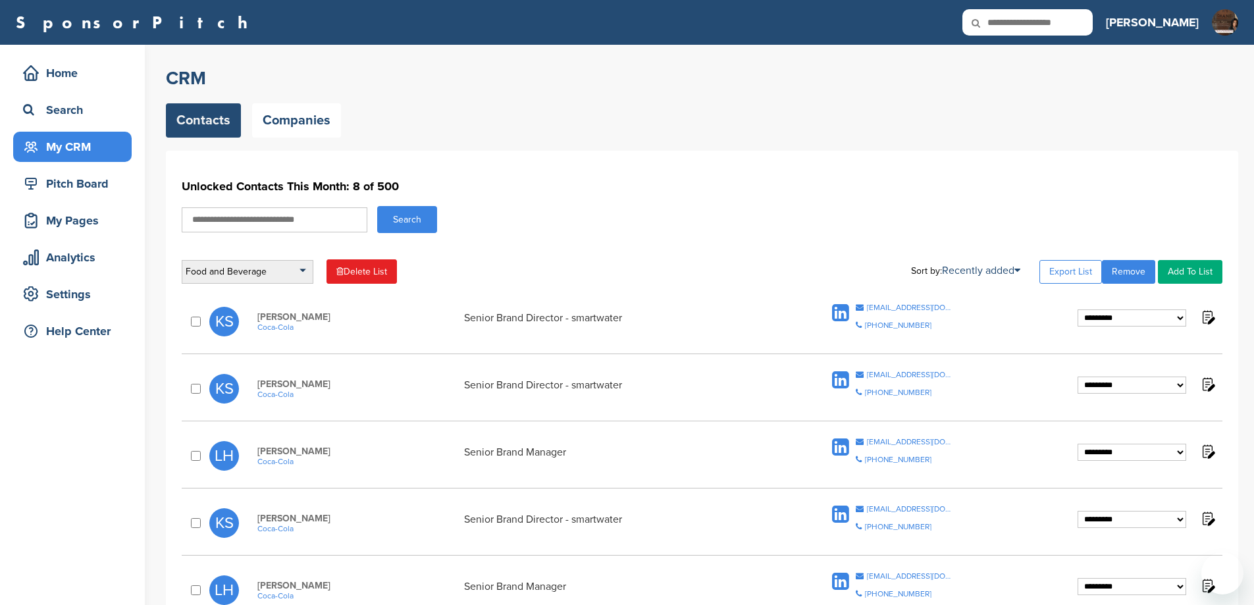
click at [236, 278] on div "Food and Beverage" at bounding box center [248, 272] width 132 height 24
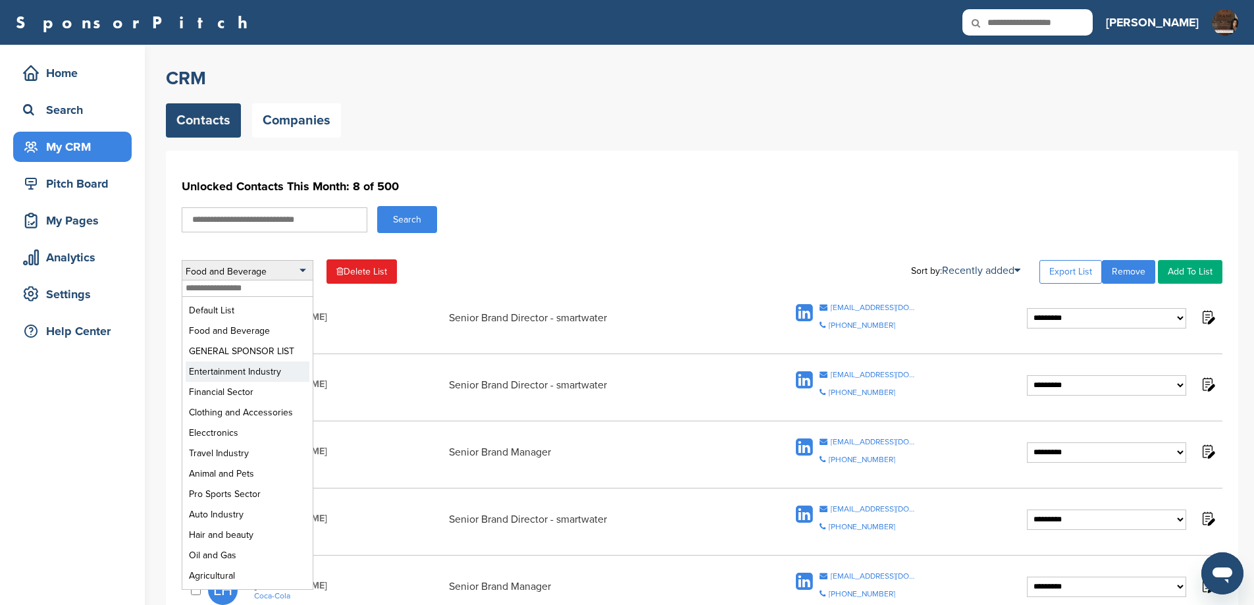
click at [251, 382] on li "Entertainment Industry" at bounding box center [248, 371] width 124 height 20
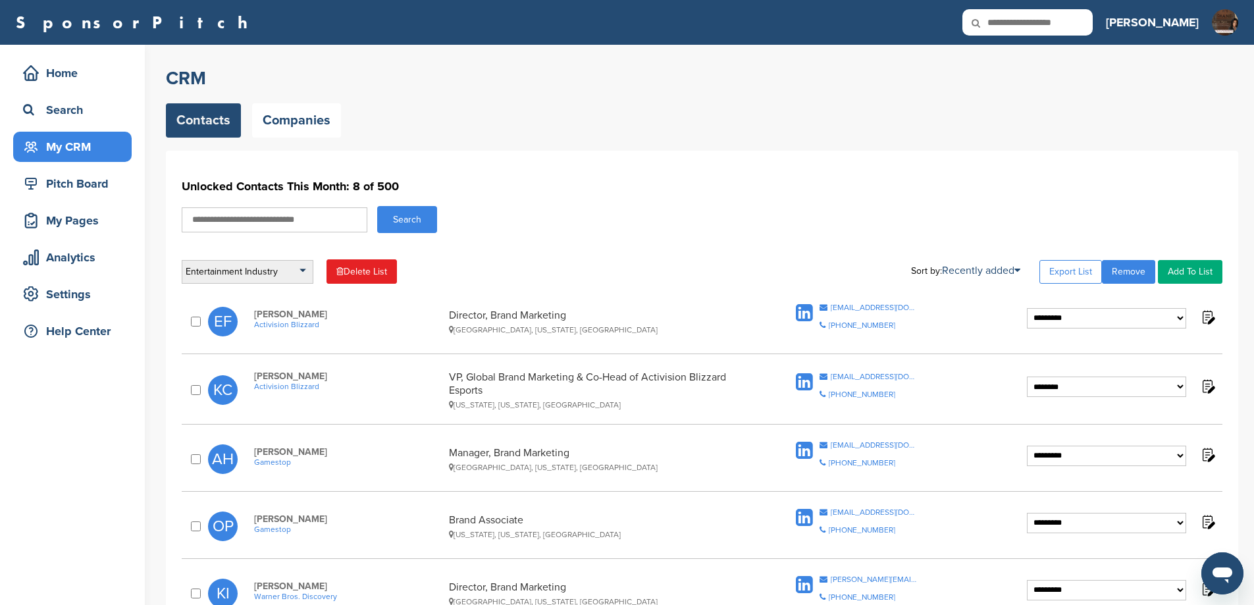
click at [277, 271] on div "Entertainment Industry" at bounding box center [248, 272] width 132 height 24
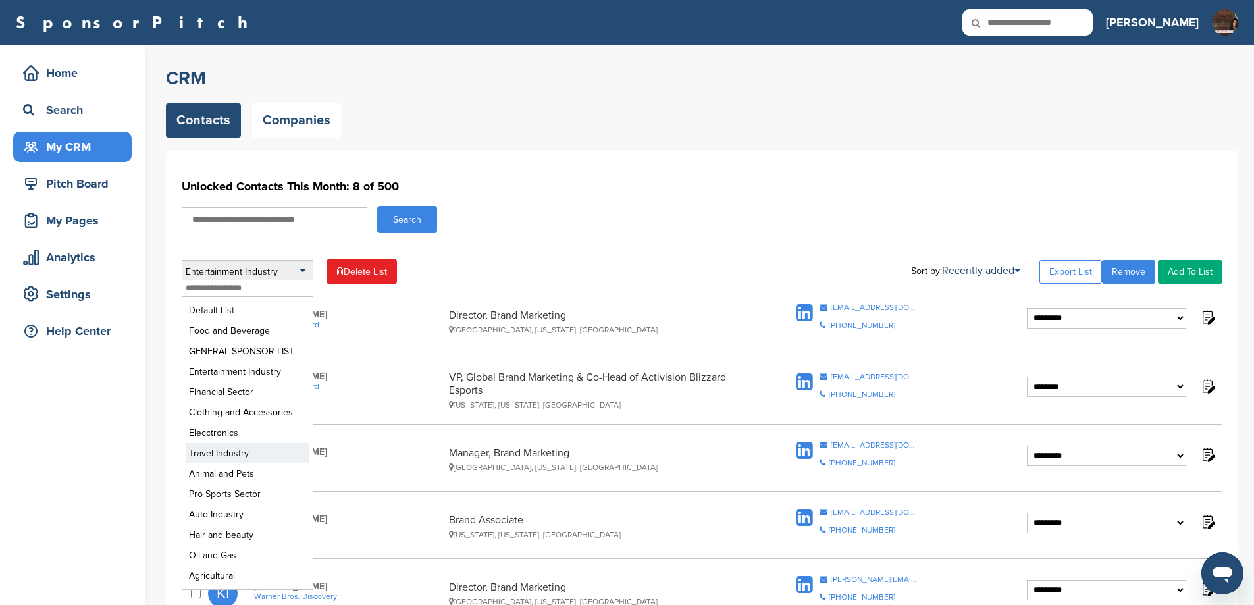
click at [222, 463] on li "Travel Industry" at bounding box center [248, 453] width 124 height 20
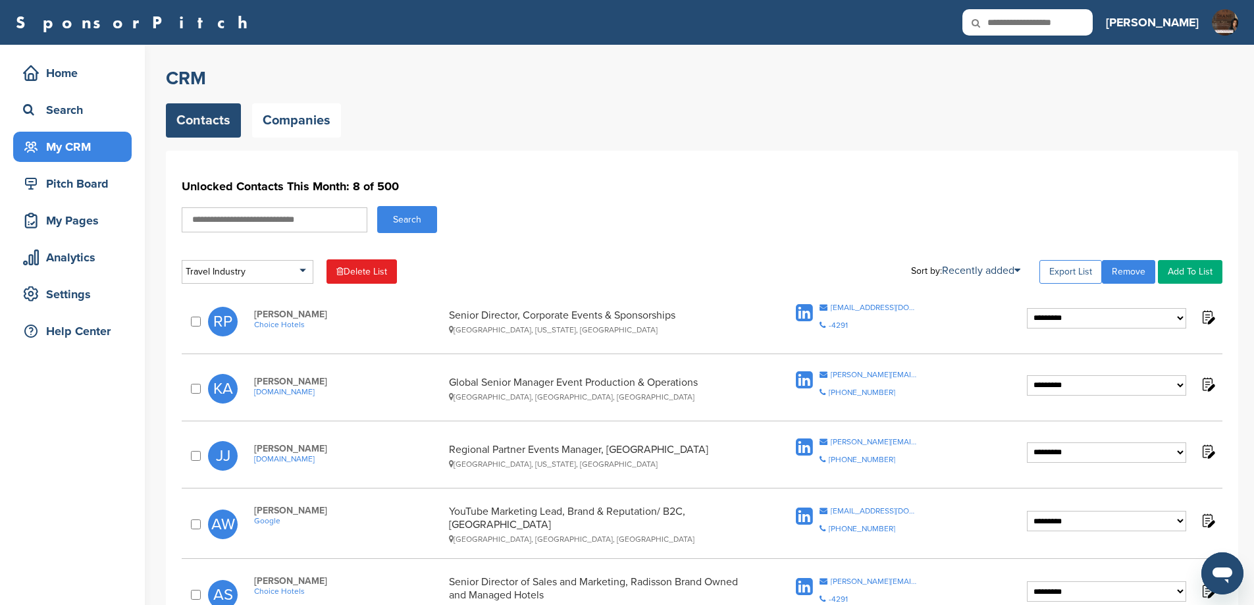
click at [1061, 269] on link "Export List" at bounding box center [1070, 272] width 63 height 24
click at [249, 276] on div "Travel Industry" at bounding box center [248, 272] width 132 height 24
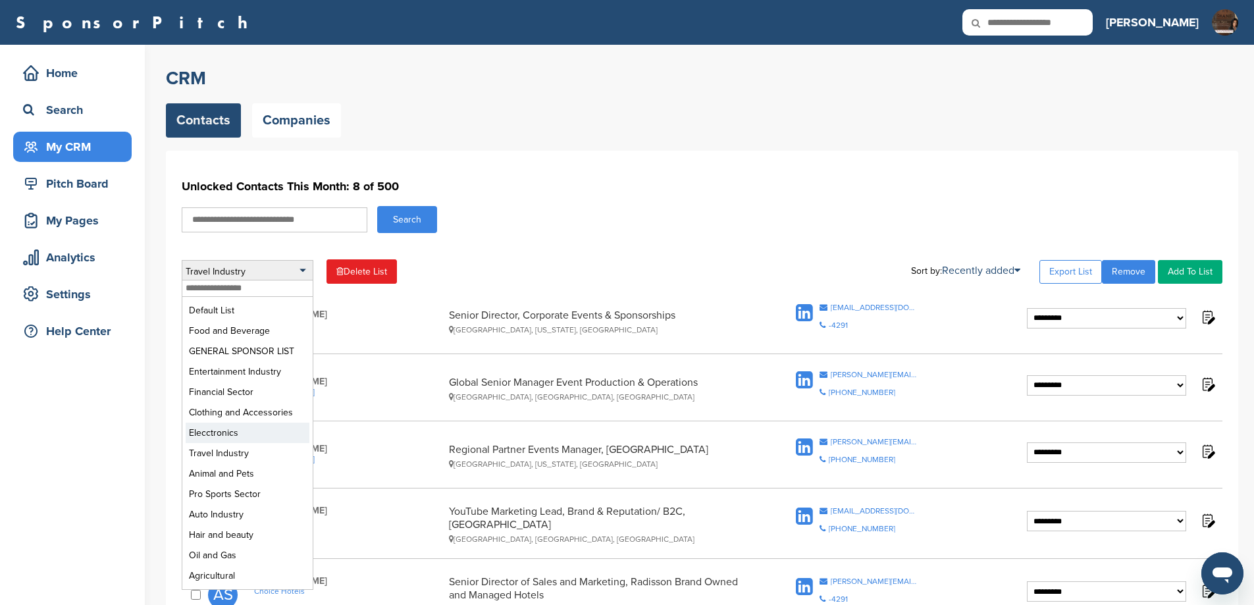
click at [232, 443] on li "Elecctronics" at bounding box center [248, 433] width 124 height 20
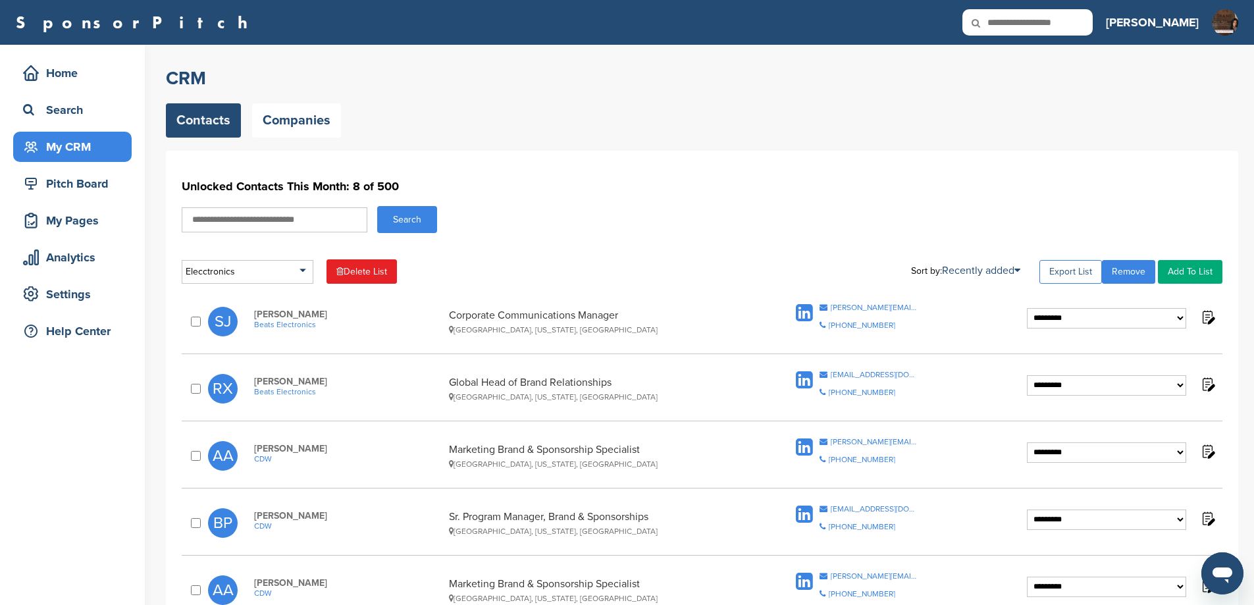
click at [1058, 273] on link "Export List" at bounding box center [1070, 272] width 63 height 24
click at [261, 269] on div "Elecctronics" at bounding box center [248, 272] width 132 height 24
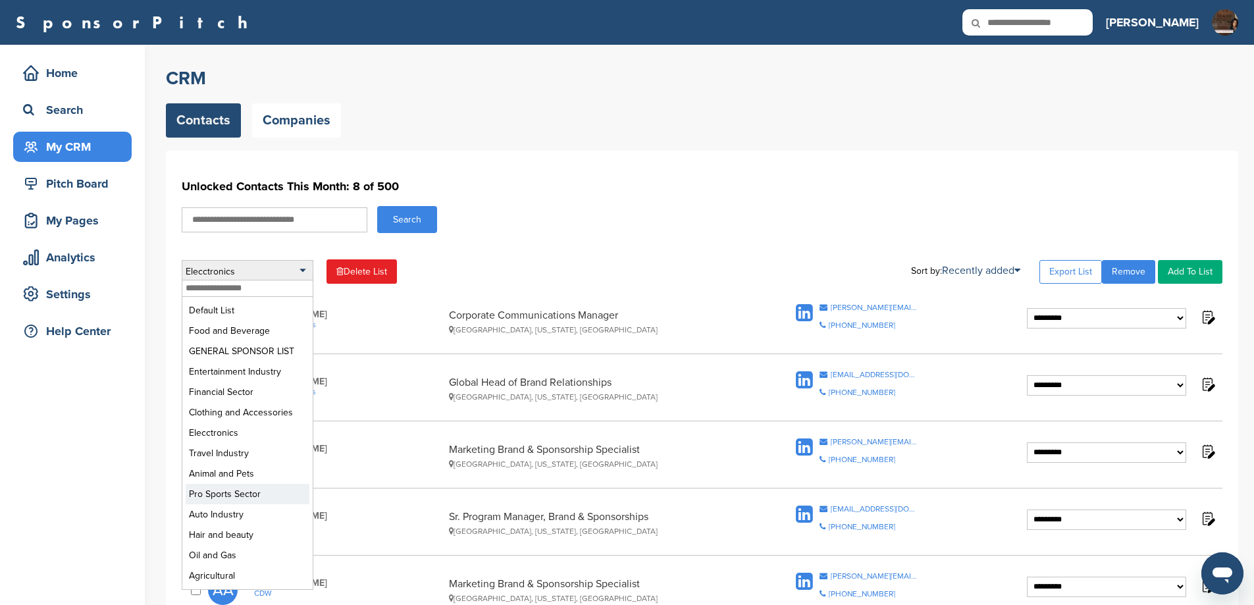
click at [267, 504] on li "Pro Sports Sector" at bounding box center [248, 494] width 124 height 20
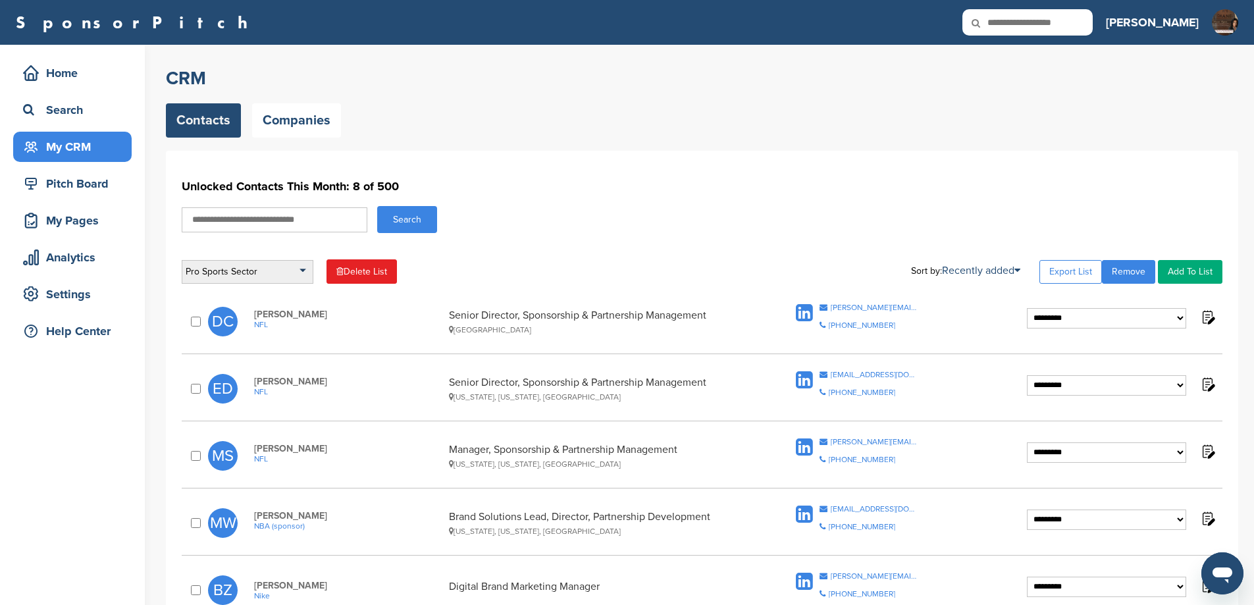
click at [241, 270] on div "Pro Sports Sector" at bounding box center [248, 272] width 132 height 24
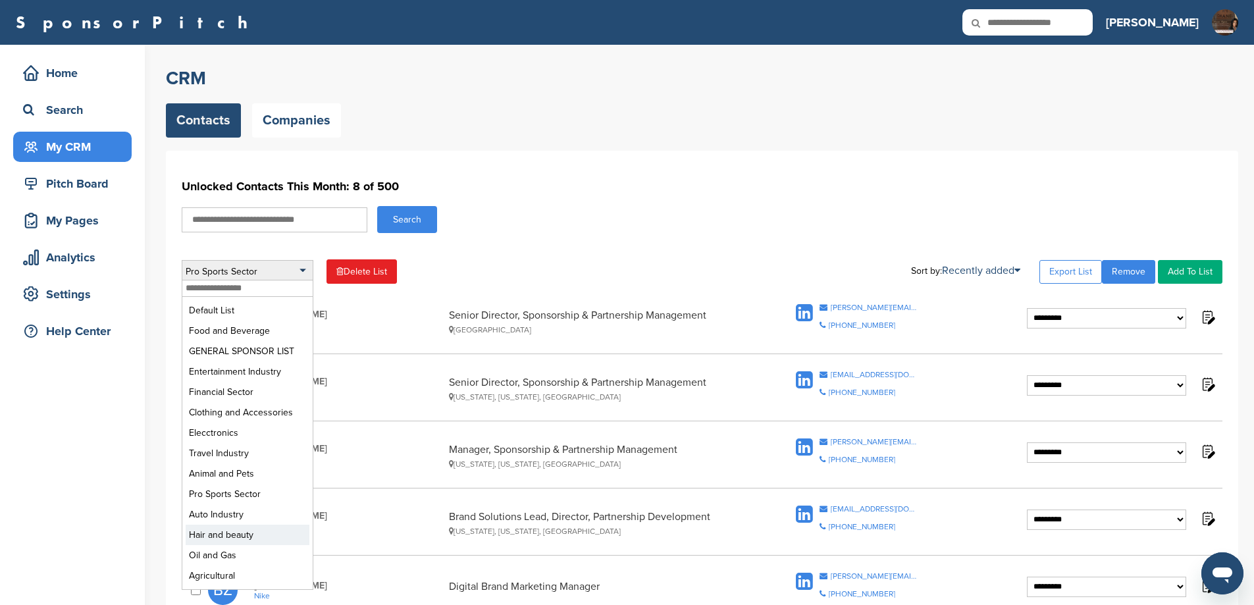
scroll to position [307, 0]
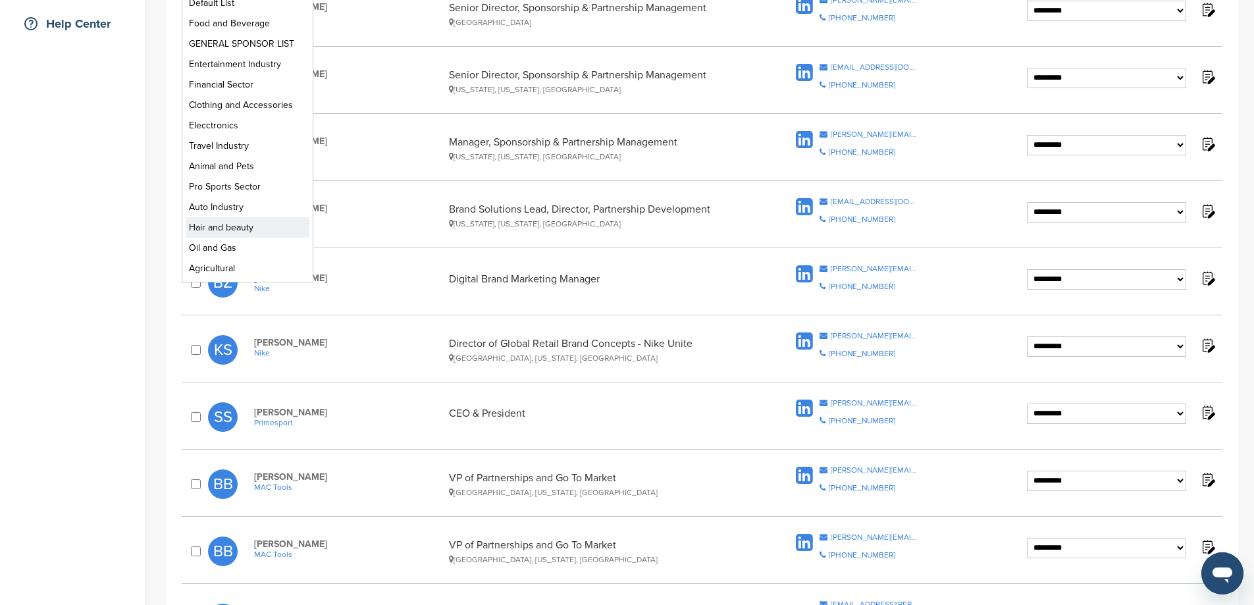
click at [235, 238] on li "Hair and beauty" at bounding box center [248, 227] width 124 height 20
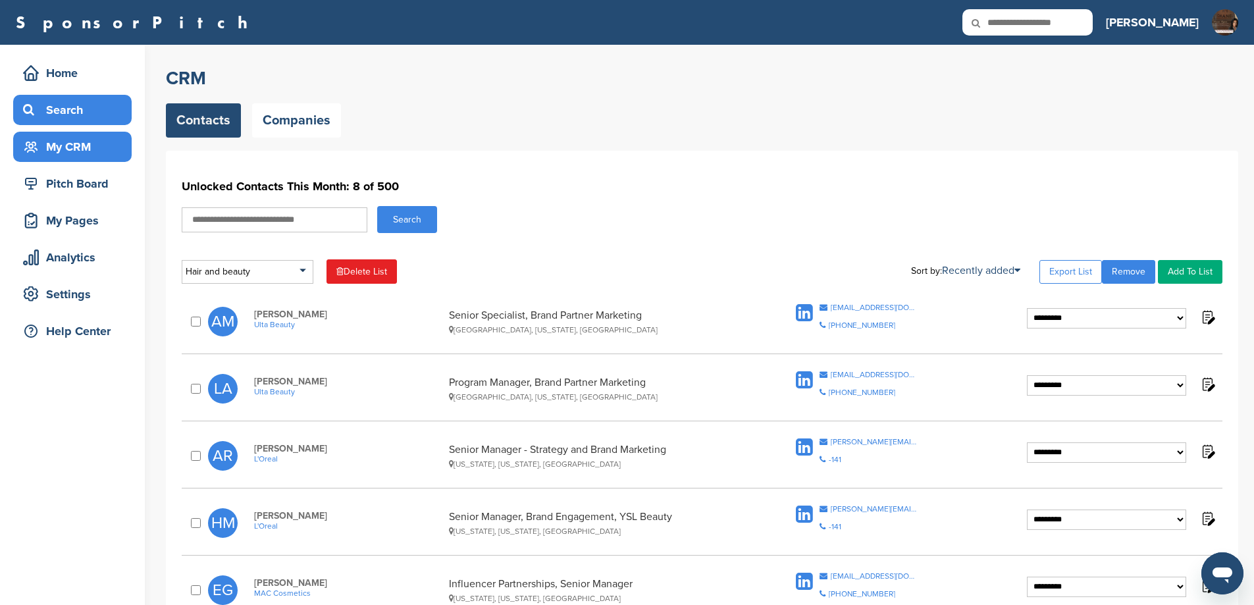
click at [59, 108] on div "Search" at bounding box center [76, 110] width 112 height 24
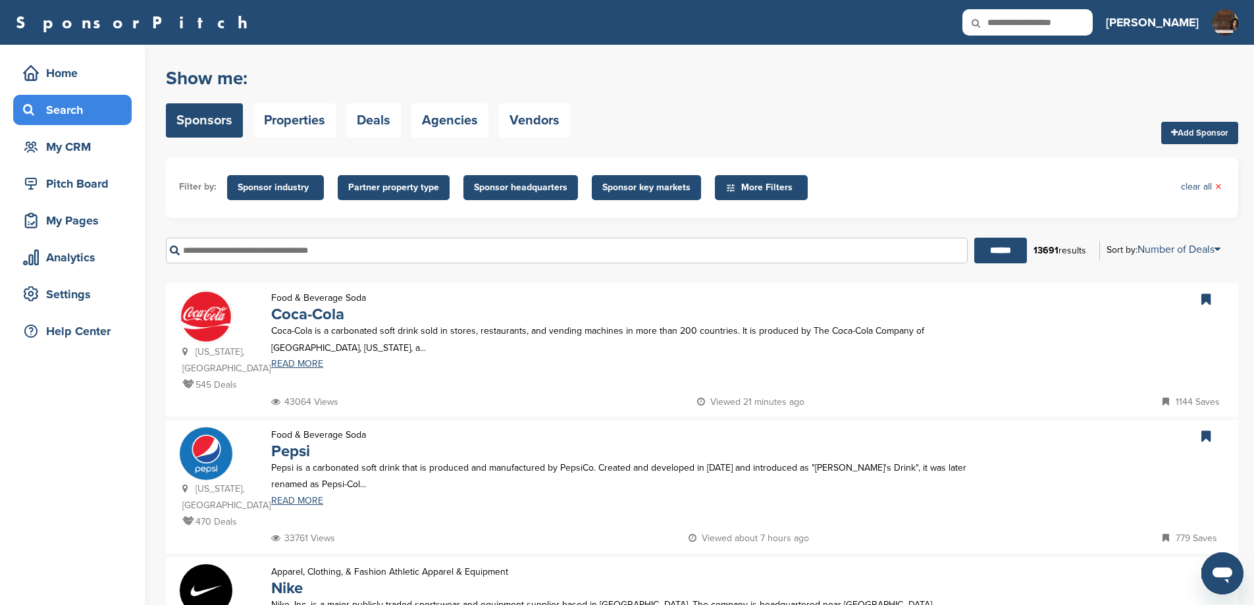
click at [290, 263] on input "text" at bounding box center [567, 251] width 802 height 26
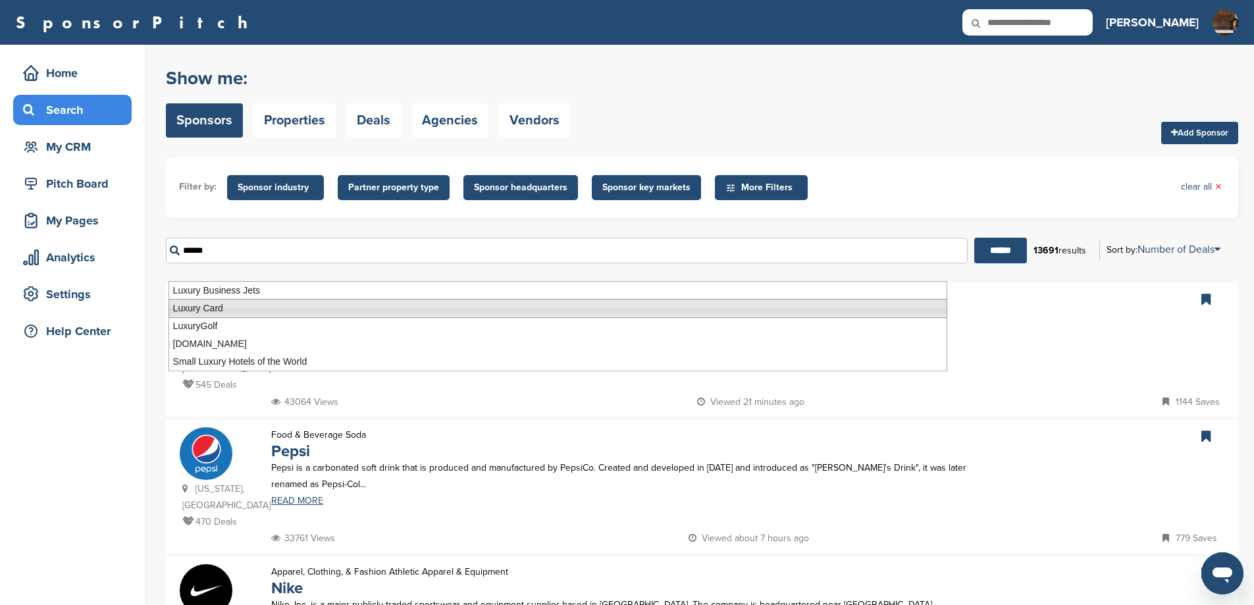
click at [250, 308] on li "Luxury Card" at bounding box center [557, 308] width 779 height 19
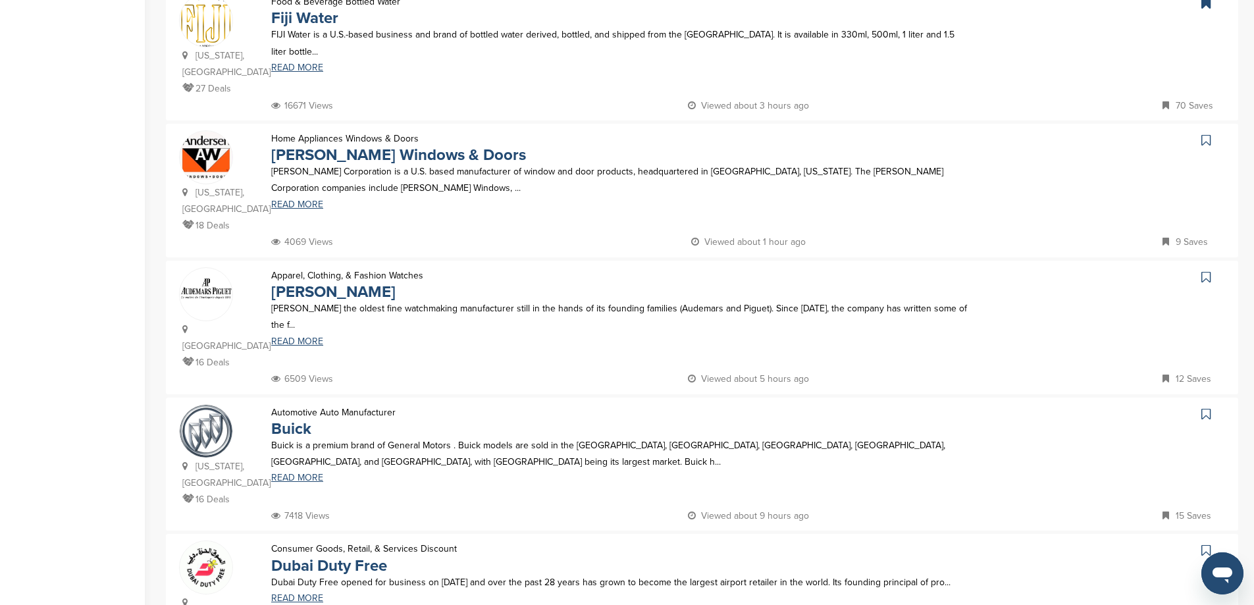
scroll to position [1229, 0]
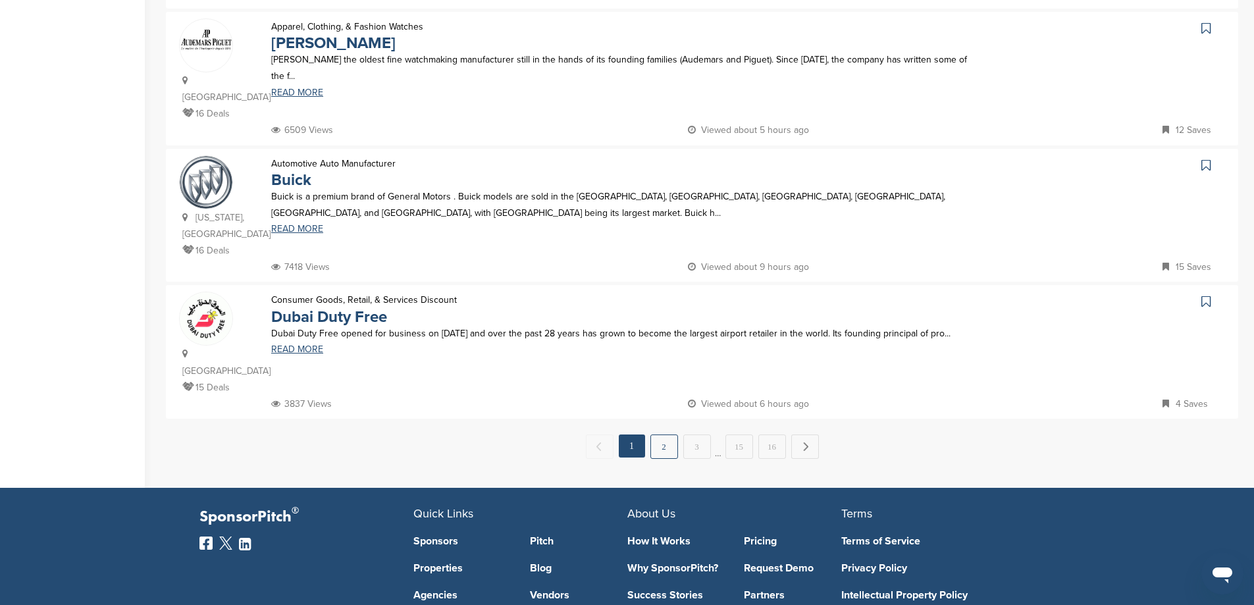
type input "**********"
click at [663, 434] on link "2" at bounding box center [664, 446] width 28 height 24
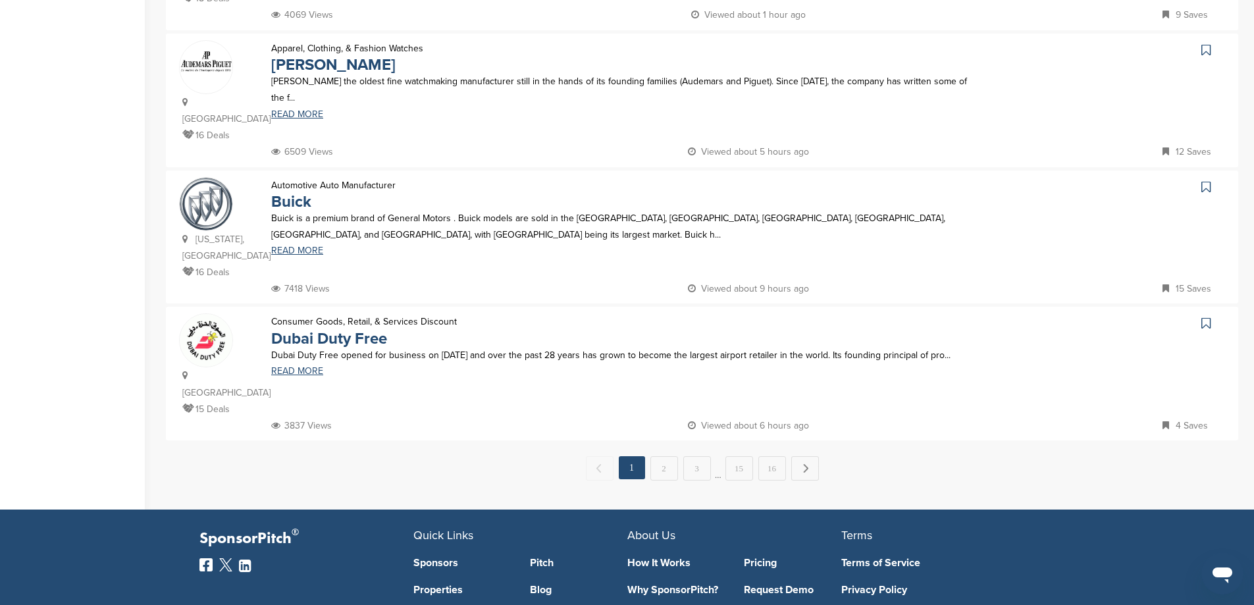
scroll to position [0, 0]
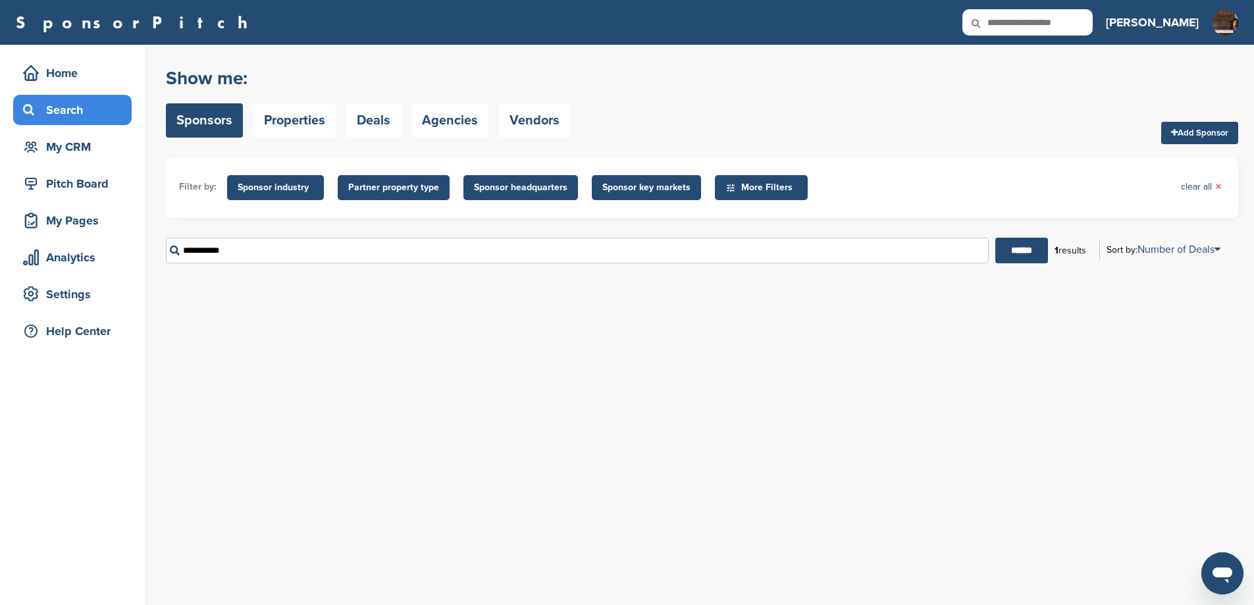
click at [64, 107] on div "Search" at bounding box center [76, 110] width 112 height 24
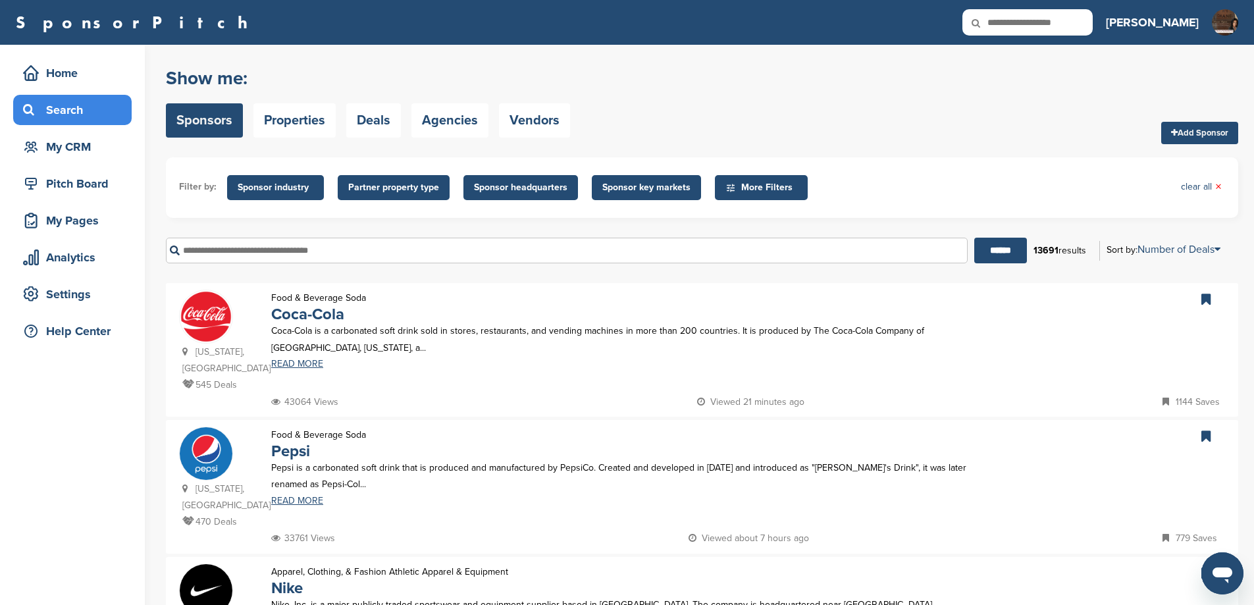
click at [297, 192] on span "Sponsor industry" at bounding box center [276, 187] width 76 height 14
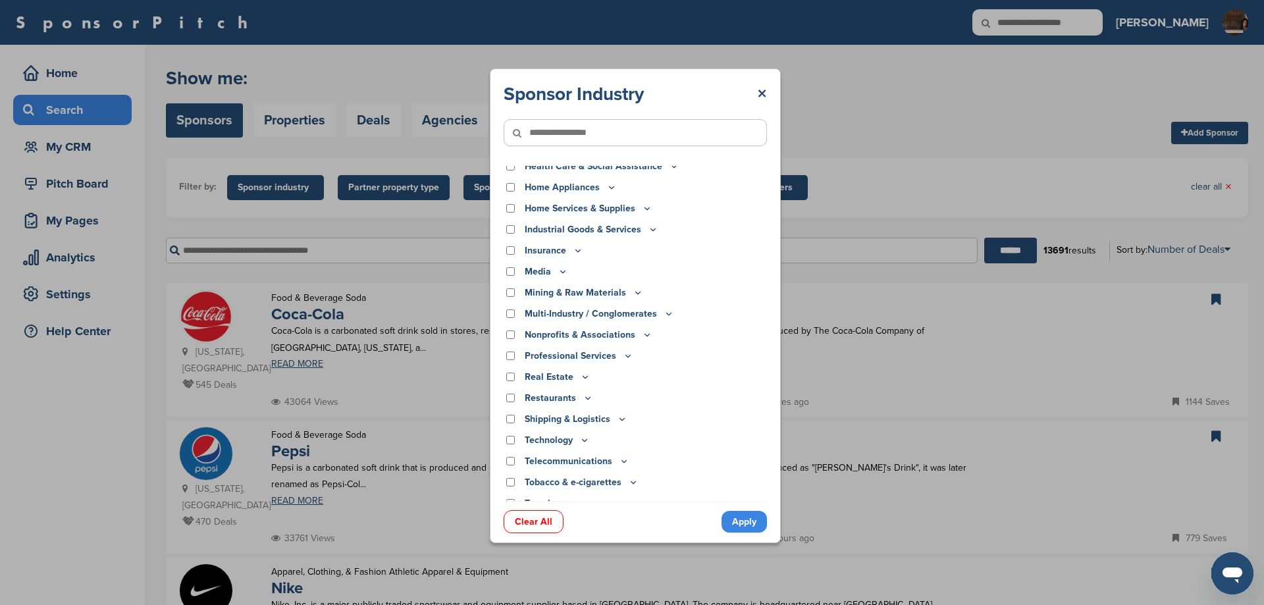
scroll to position [272, 0]
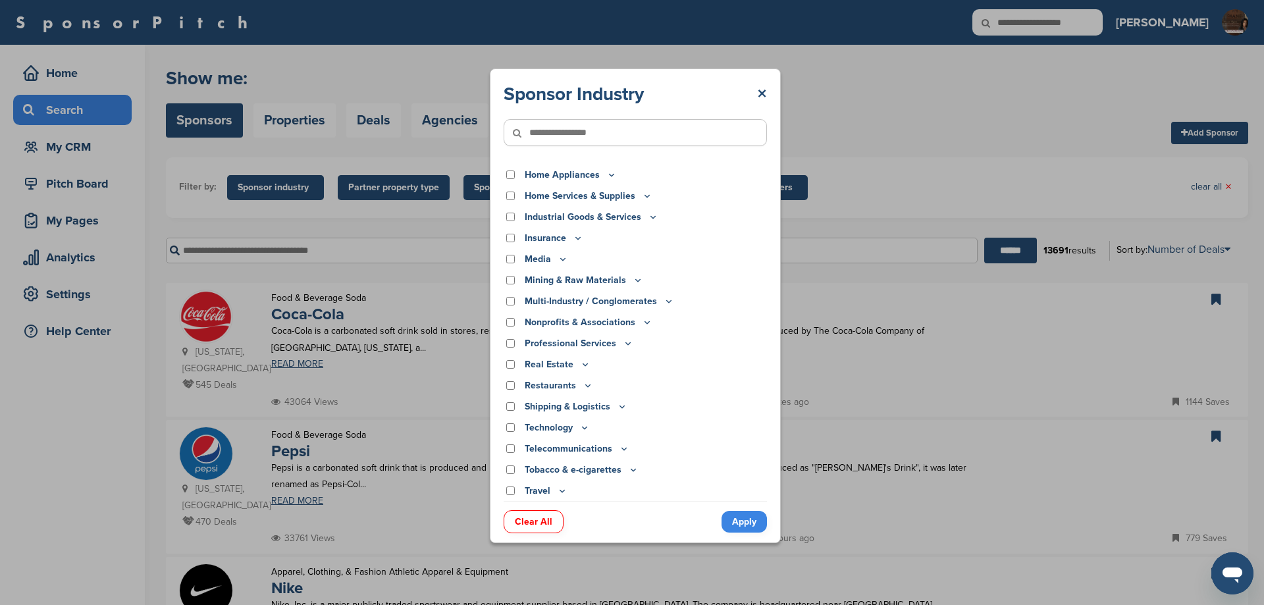
click at [674, 301] on icon at bounding box center [668, 300] width 11 height 11
click at [565, 494] on icon at bounding box center [562, 490] width 11 height 11
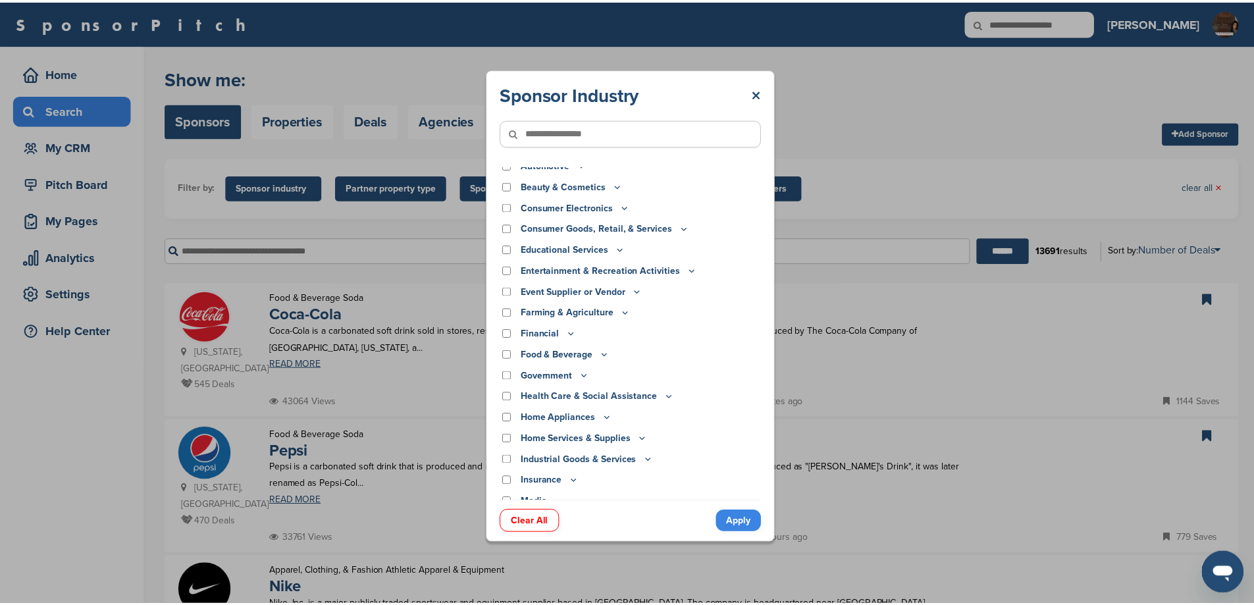
scroll to position [0, 0]
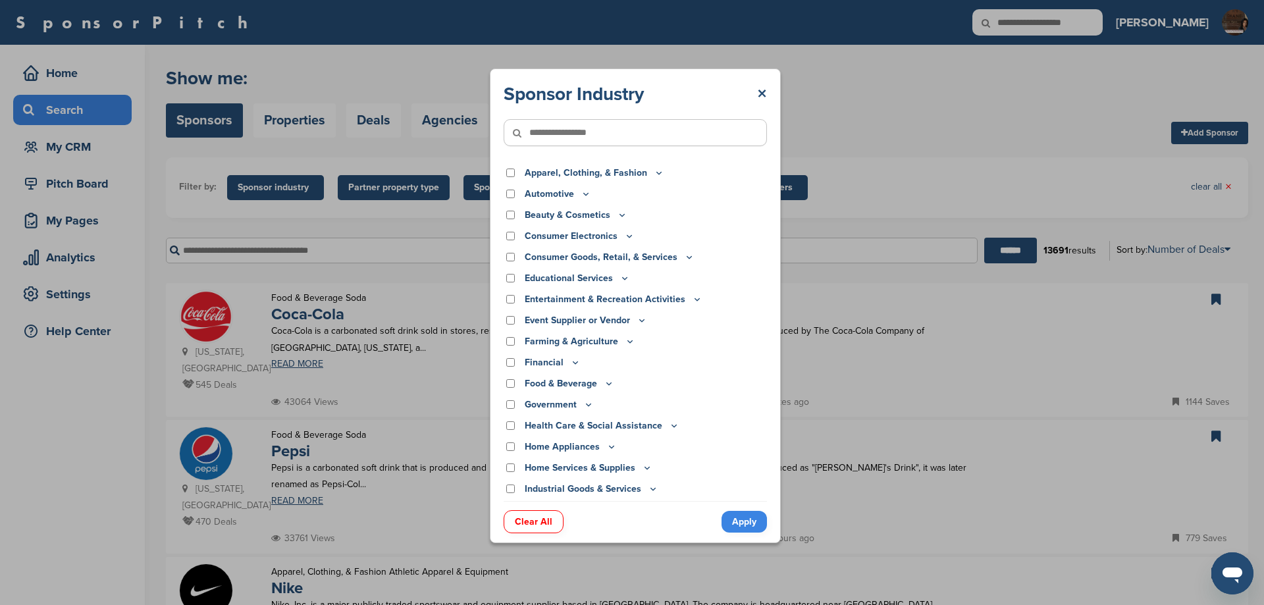
click at [664, 174] on icon at bounding box center [659, 172] width 11 height 11
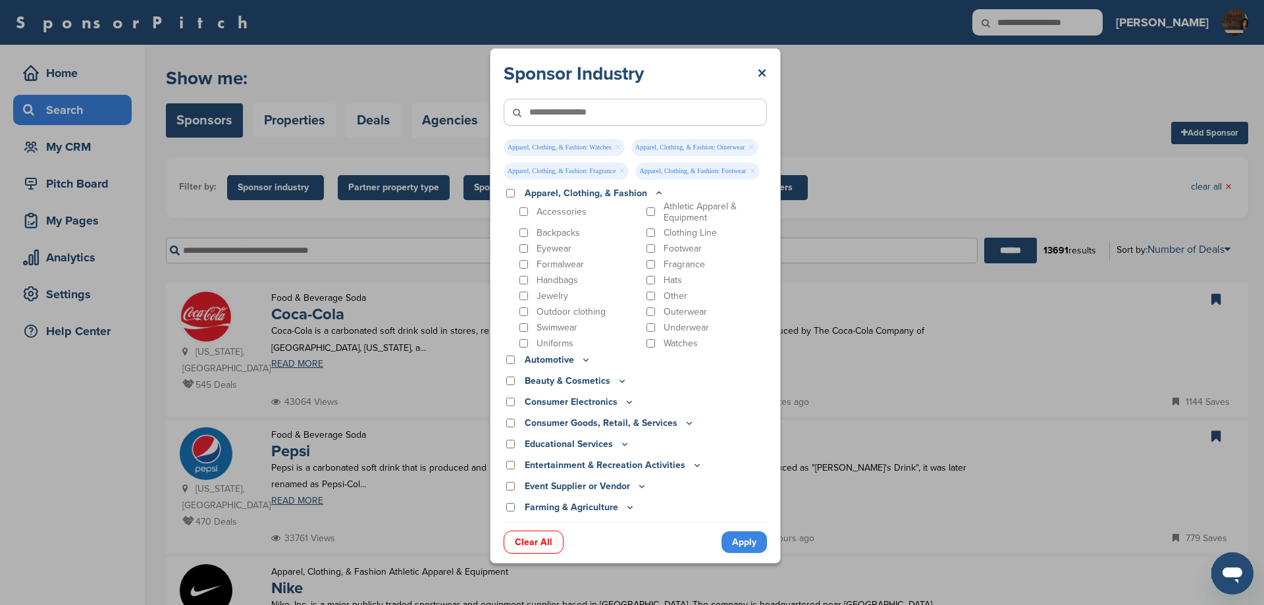
click at [648, 236] on div "Clothing Line" at bounding box center [706, 232] width 124 height 13
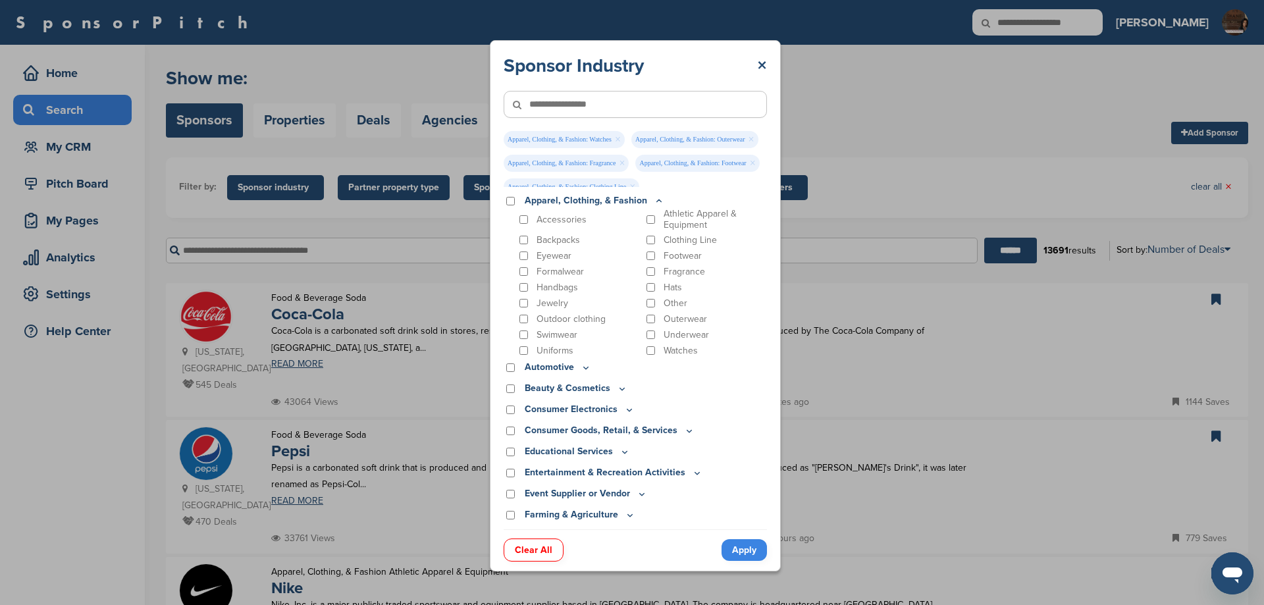
click at [744, 546] on link "Apply" at bounding box center [743, 550] width 45 height 22
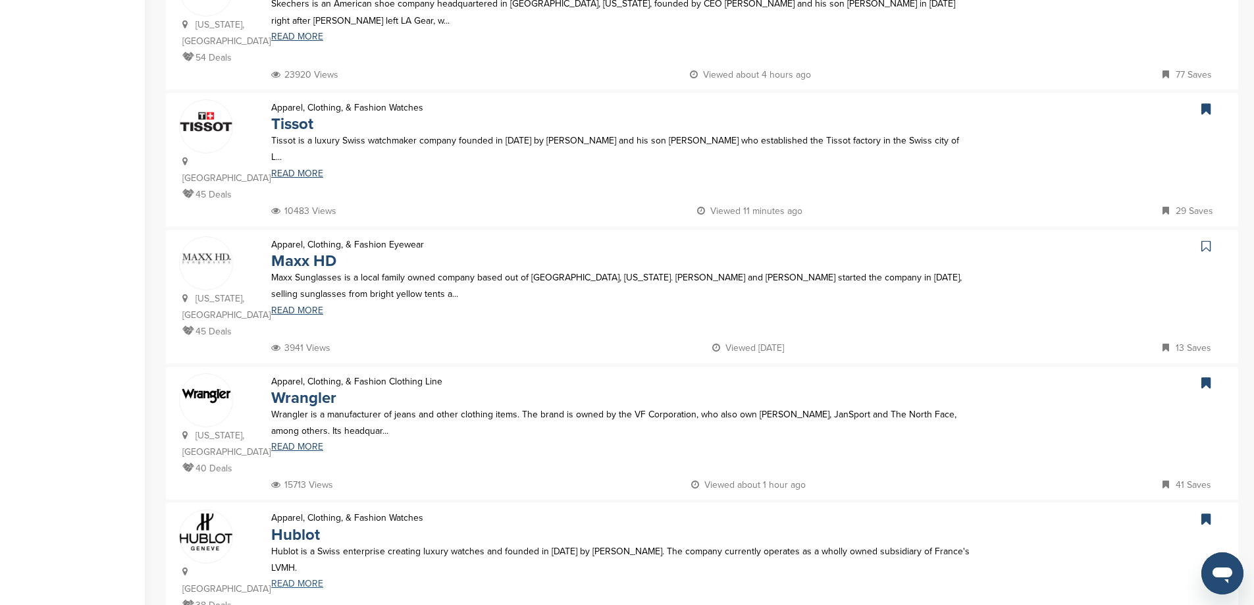
scroll to position [1347, 0]
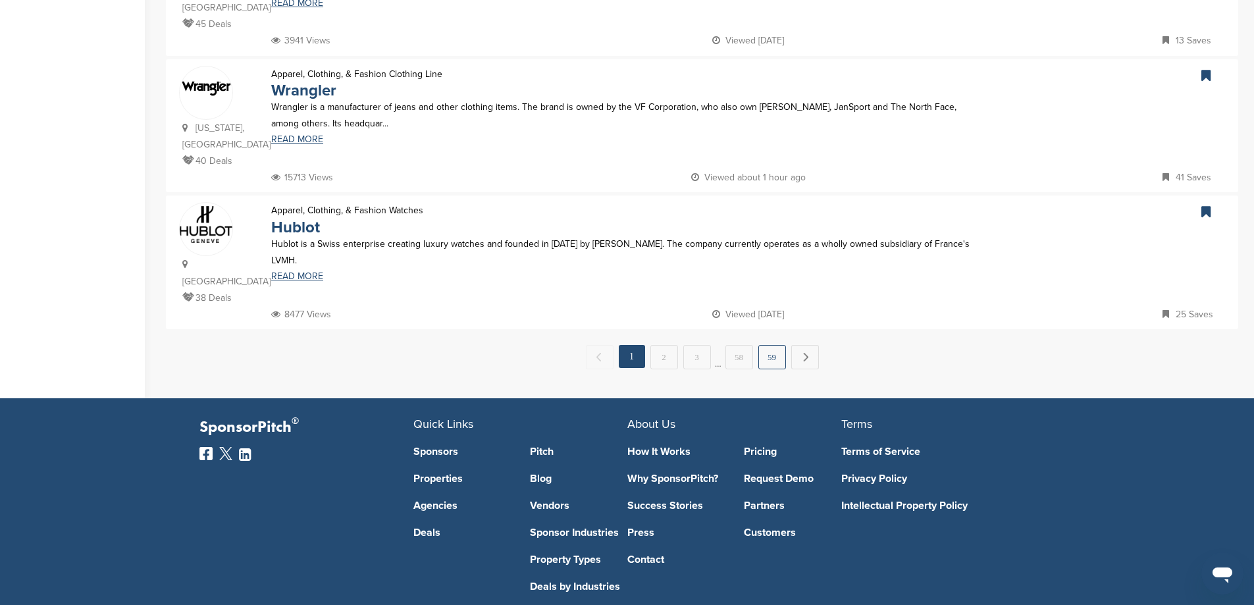
click at [776, 345] on link "59" at bounding box center [772, 357] width 28 height 24
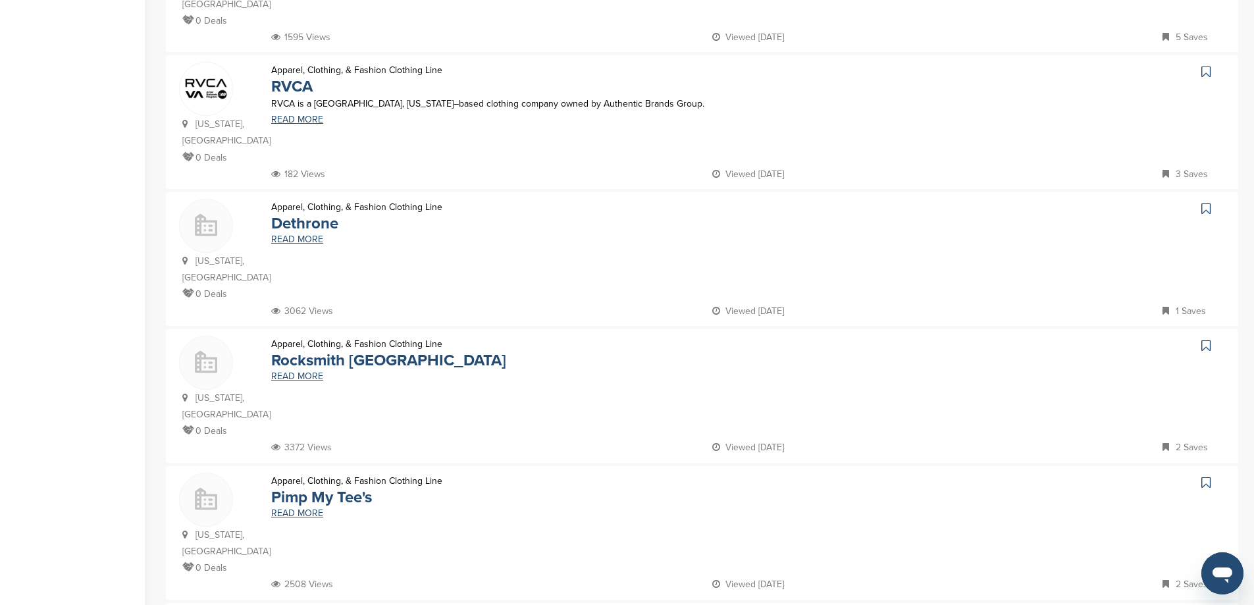
scroll to position [1447, 0]
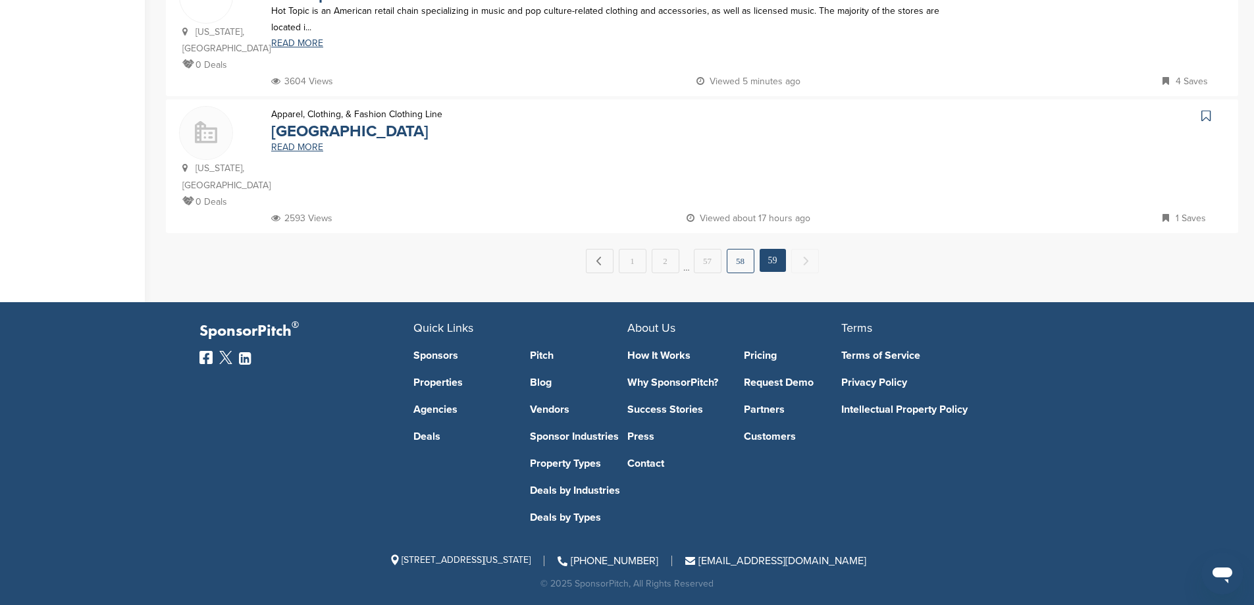
click at [738, 259] on link "58" at bounding box center [741, 261] width 28 height 24
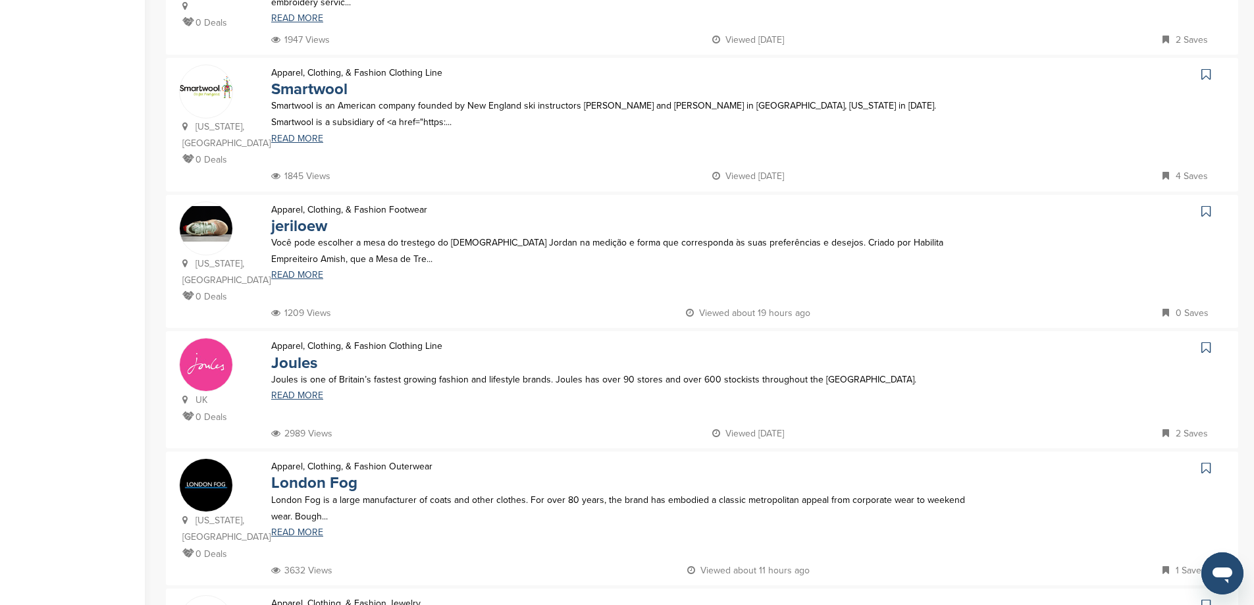
scroll to position [1229, 0]
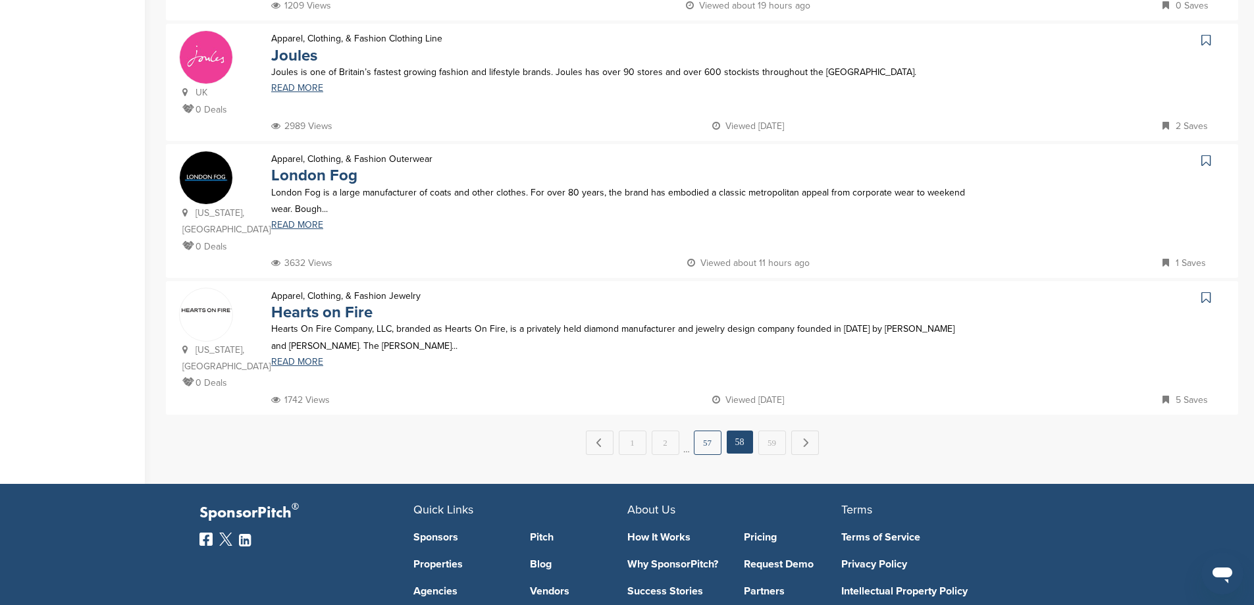
click at [709, 450] on link "57" at bounding box center [708, 442] width 28 height 24
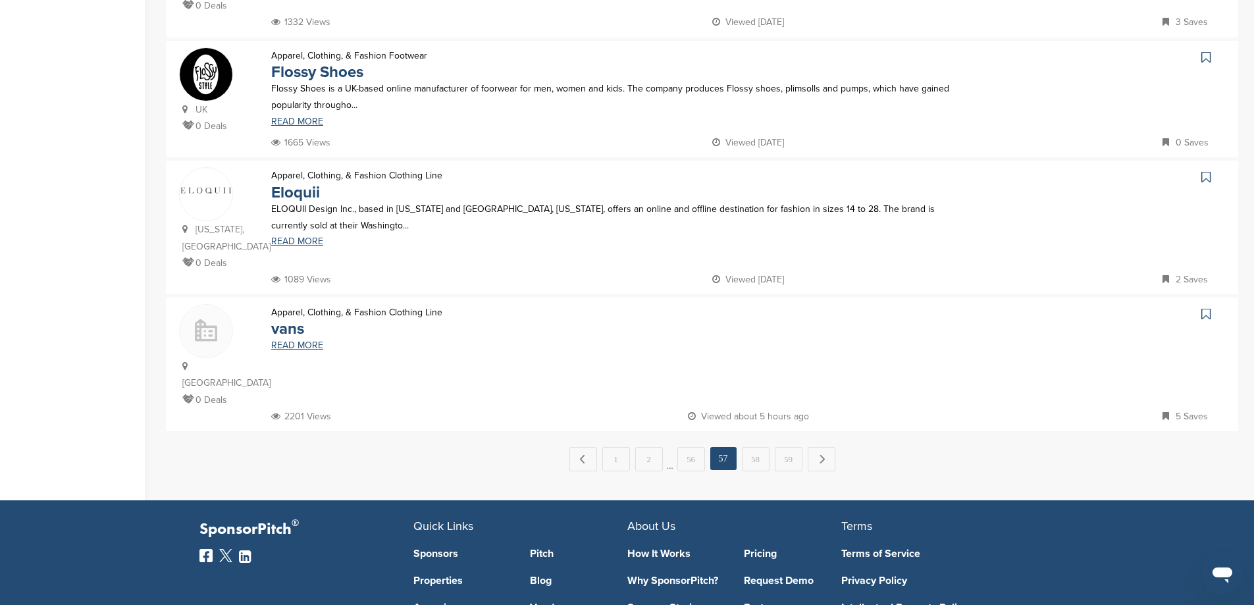
click at [688, 447] on link "56" at bounding box center [691, 459] width 28 height 24
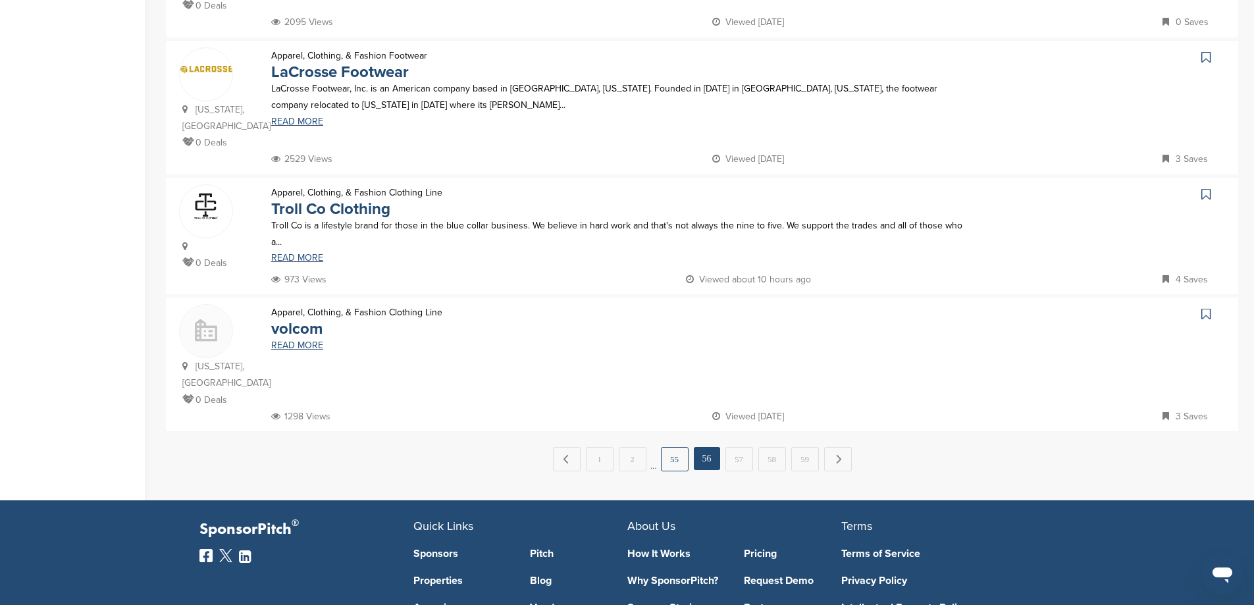
click at [682, 447] on link "55" at bounding box center [675, 459] width 28 height 24
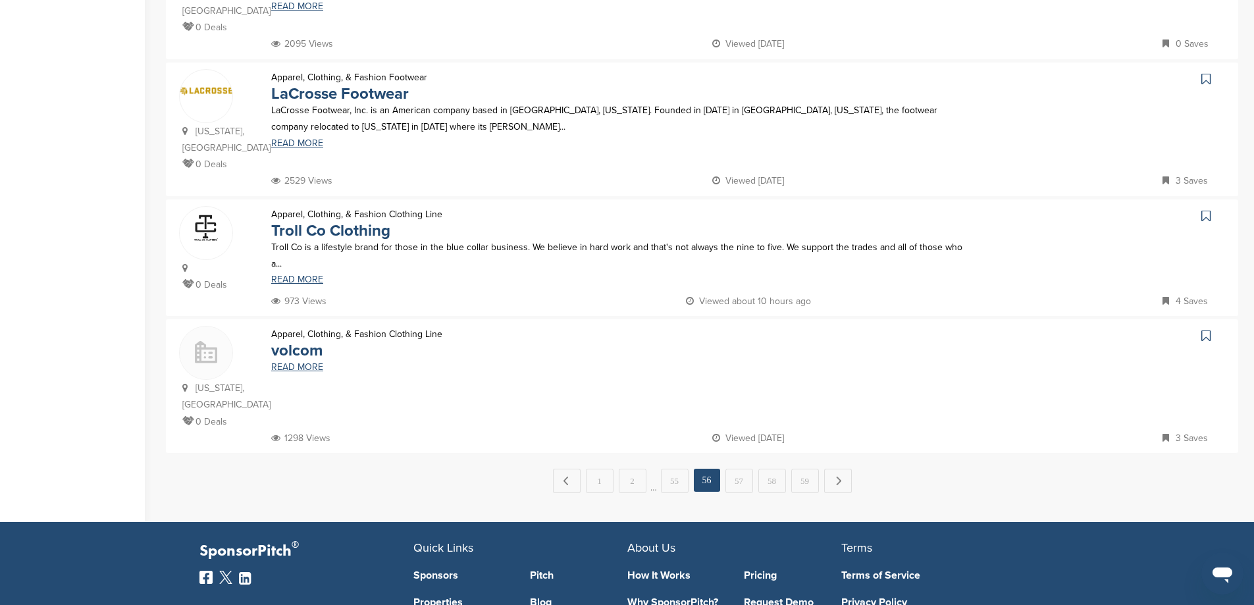
scroll to position [0, 0]
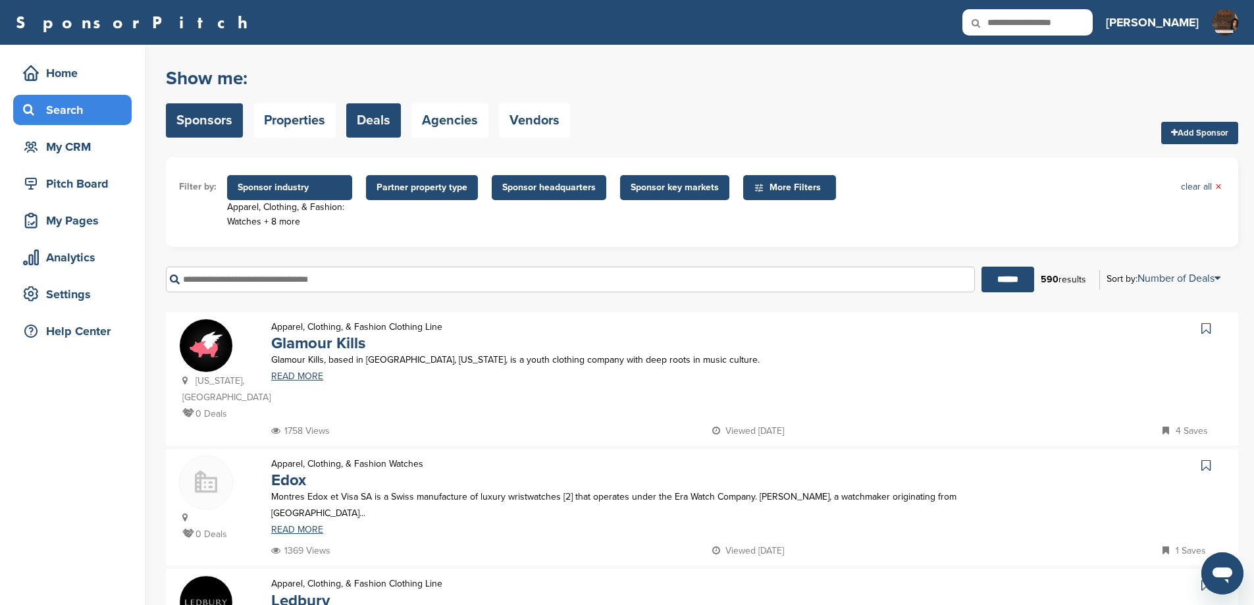
click at [384, 124] on link "Deals" at bounding box center [373, 120] width 55 height 34
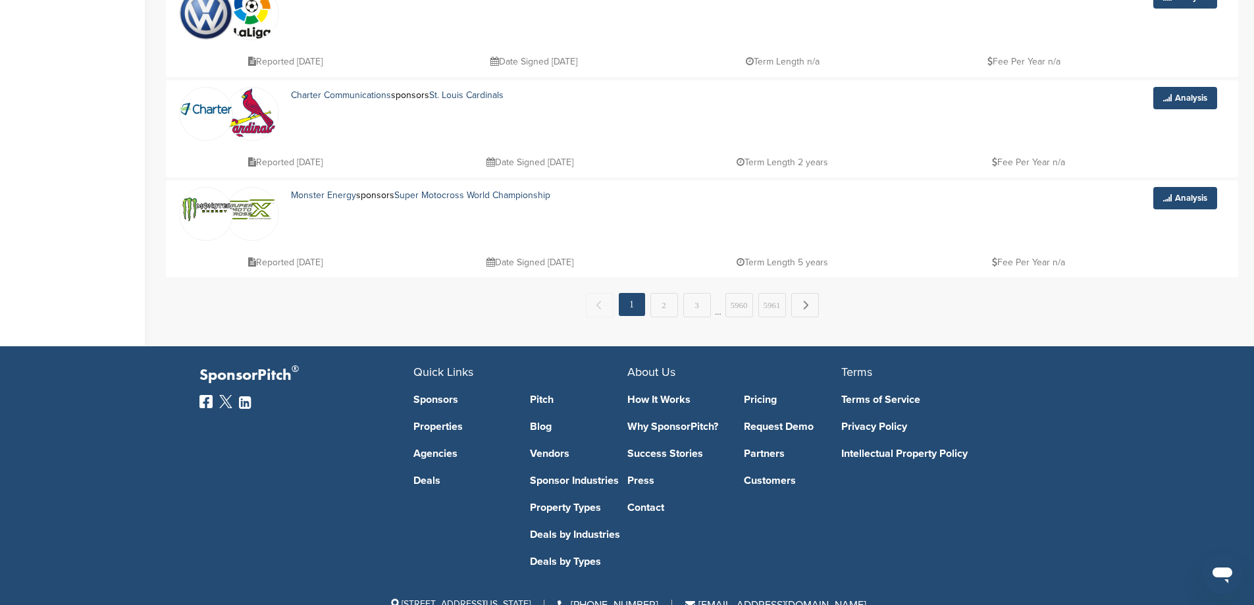
scroll to position [1052, 0]
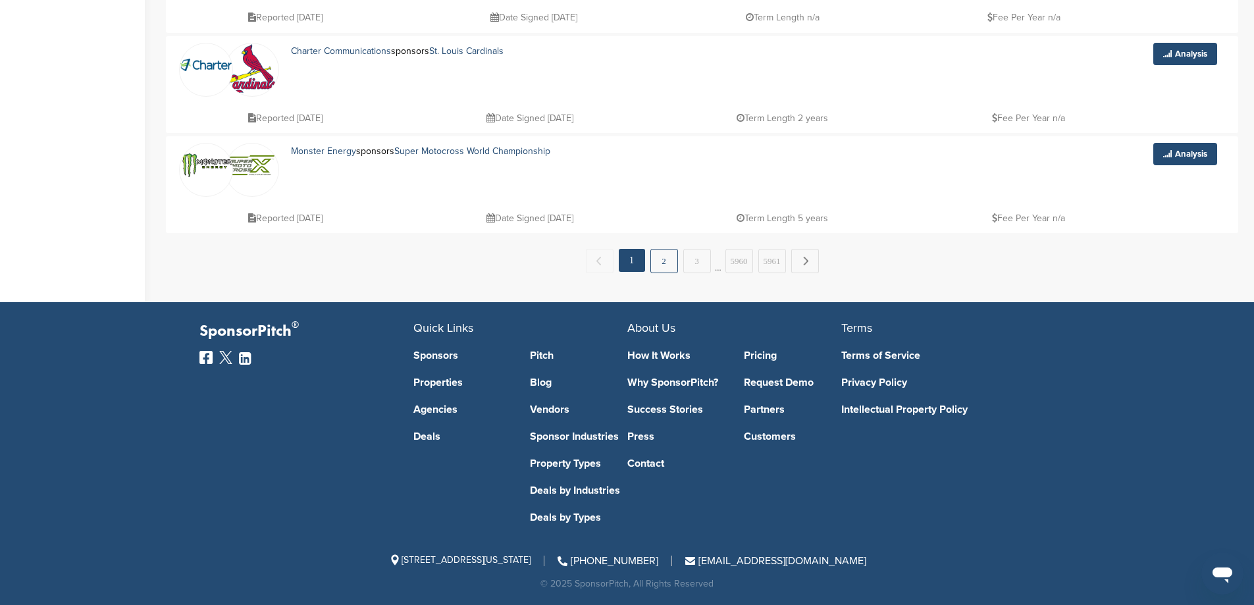
click at [667, 267] on link "2" at bounding box center [664, 261] width 28 height 24
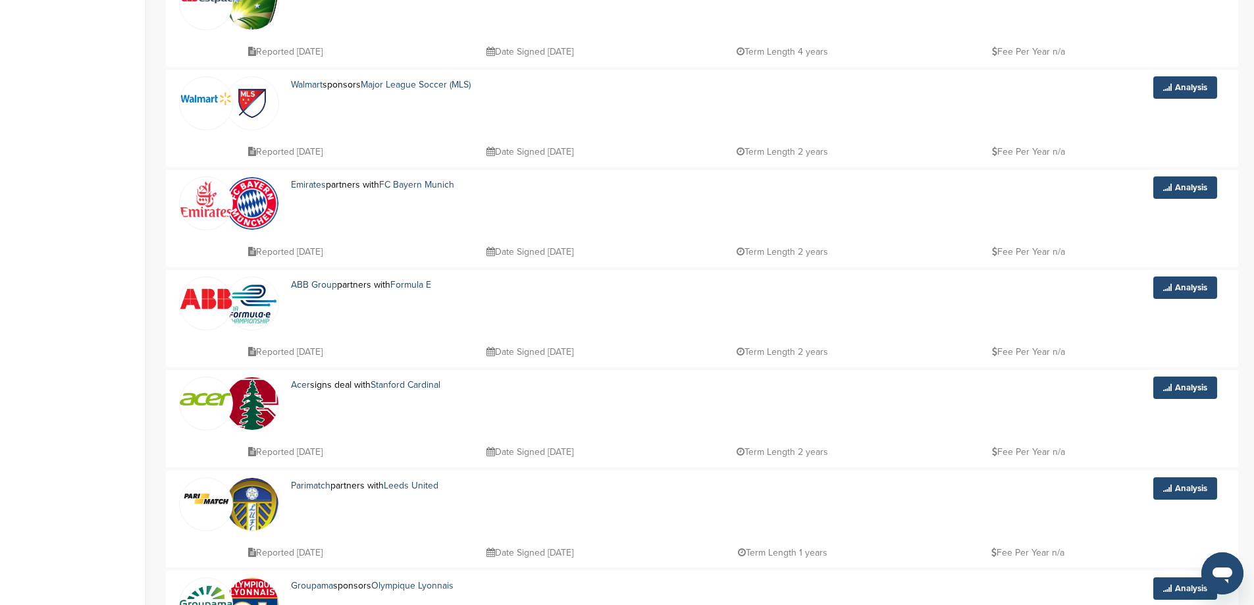
scroll to position [921, 0]
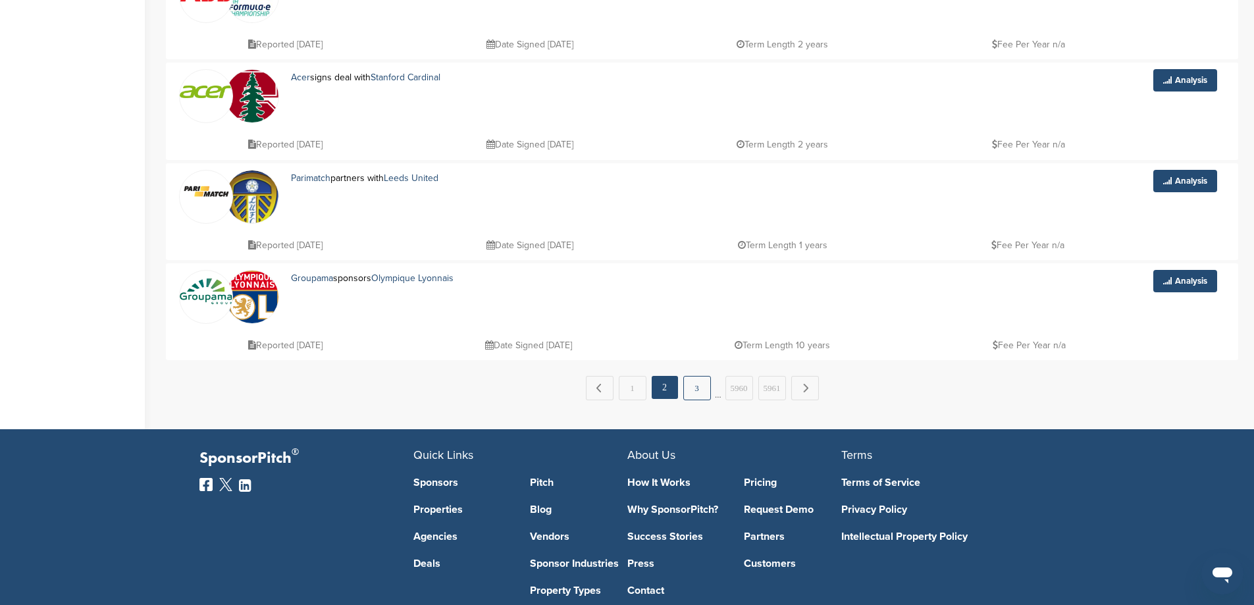
click at [696, 396] on link "3" at bounding box center [697, 388] width 28 height 24
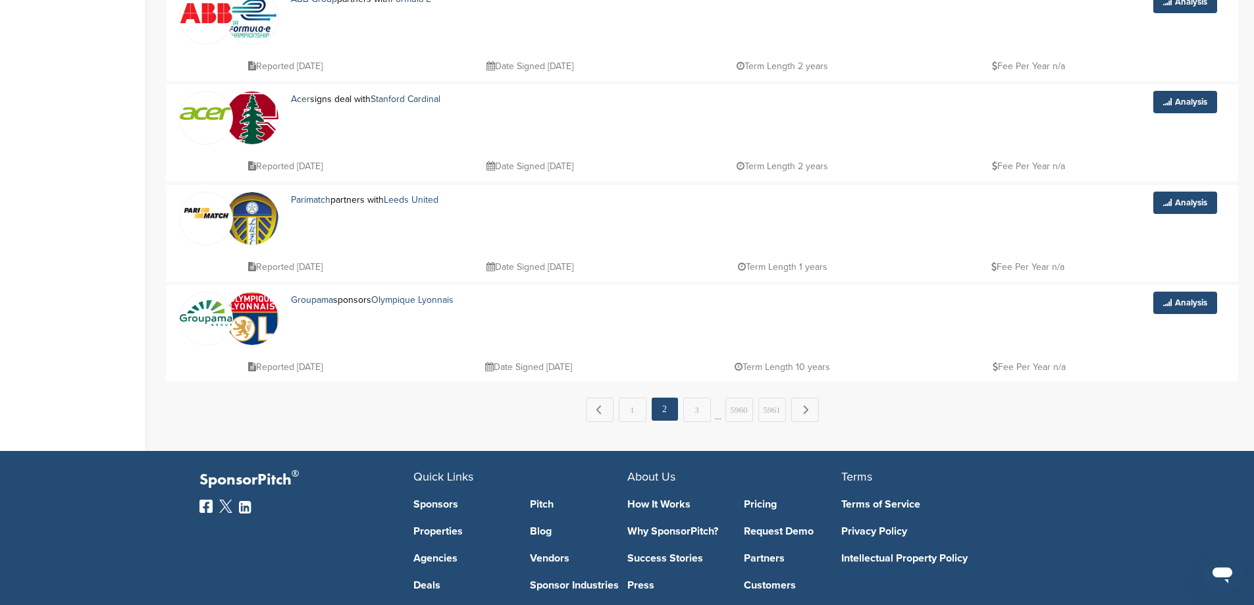
scroll to position [0, 0]
